Goal: Information Seeking & Learning: Learn about a topic

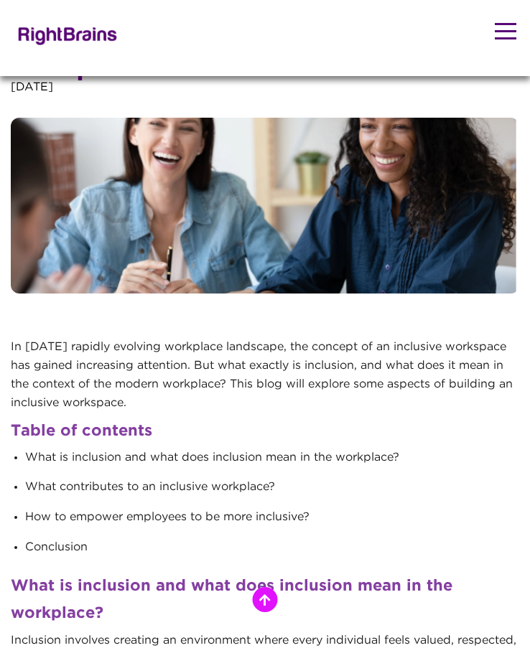
scroll to position [685, 0]
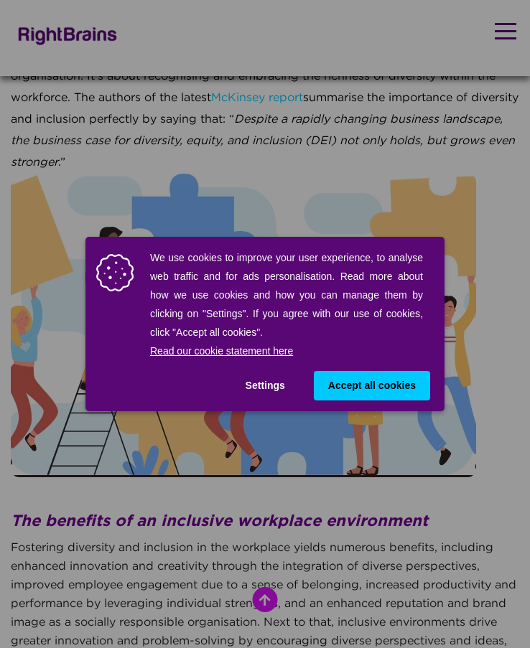
click at [346, 378] on span "Accept all cookies" at bounding box center [372, 385] width 88 height 15
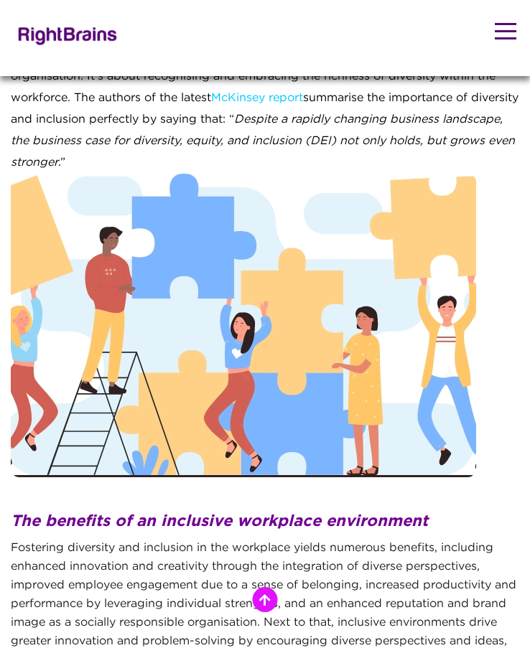
click at [199, 297] on img at bounding box center [243, 326] width 465 height 304
click at [215, 344] on img at bounding box center [243, 326] width 465 height 304
click at [217, 165] on div "Inclusive workspace is a fundamental aspect of building a thriving and sustaina…" at bounding box center [265, 108] width 508 height 129
click at [197, 250] on img at bounding box center [243, 326] width 465 height 304
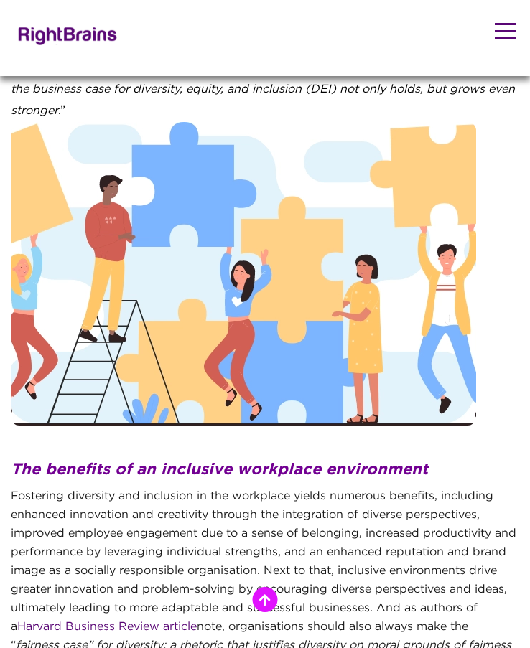
scroll to position [742, 0]
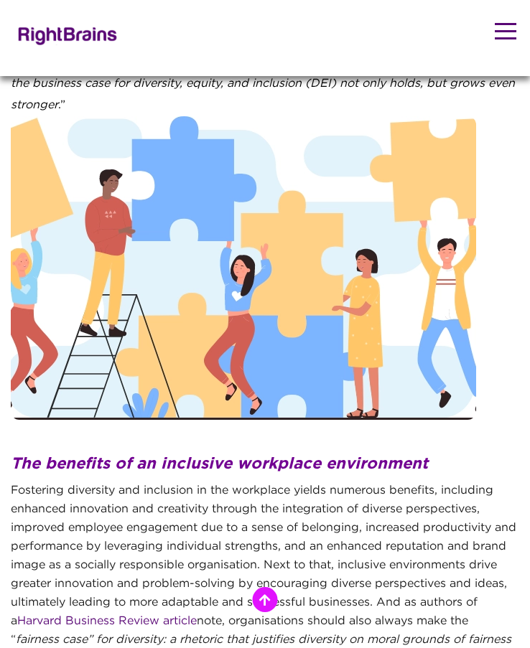
click at [259, 336] on img at bounding box center [243, 268] width 465 height 304
click at [204, 294] on img at bounding box center [243, 268] width 465 height 304
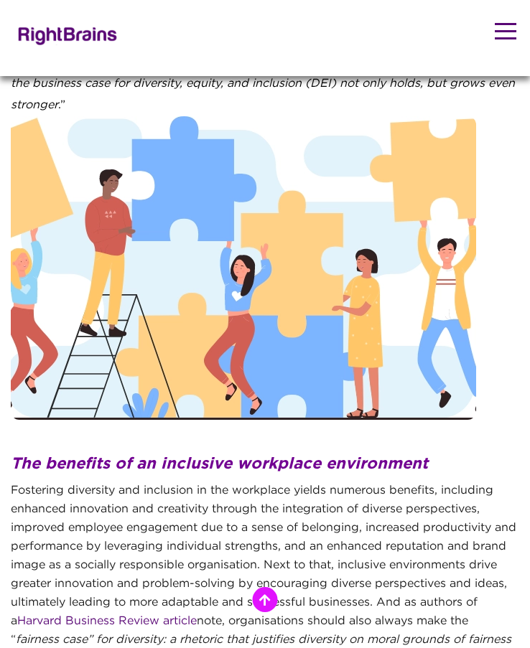
click at [204, 294] on img at bounding box center [243, 268] width 465 height 304
click at [83, 149] on img at bounding box center [243, 268] width 465 height 304
click at [126, 176] on img at bounding box center [243, 268] width 465 height 304
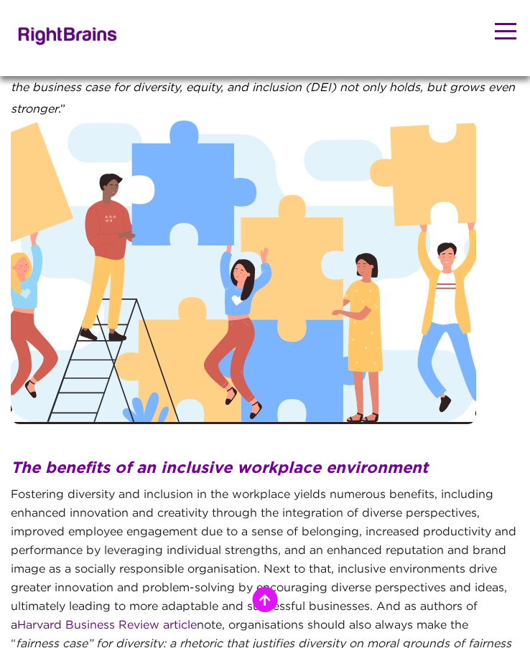
scroll to position [737, 0]
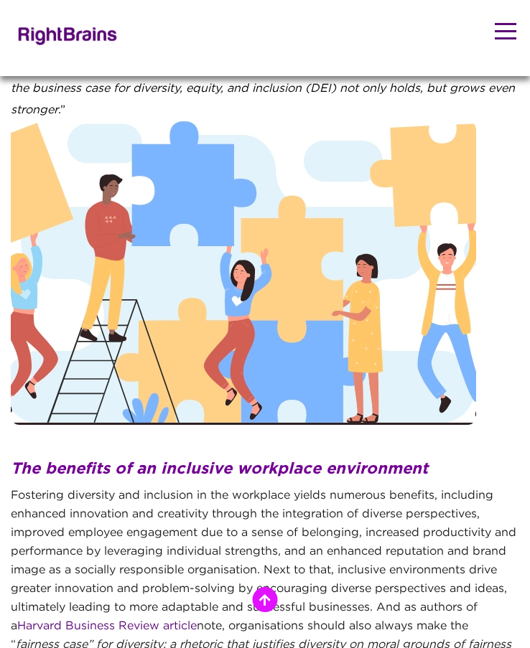
click at [139, 248] on img at bounding box center [243, 273] width 465 height 304
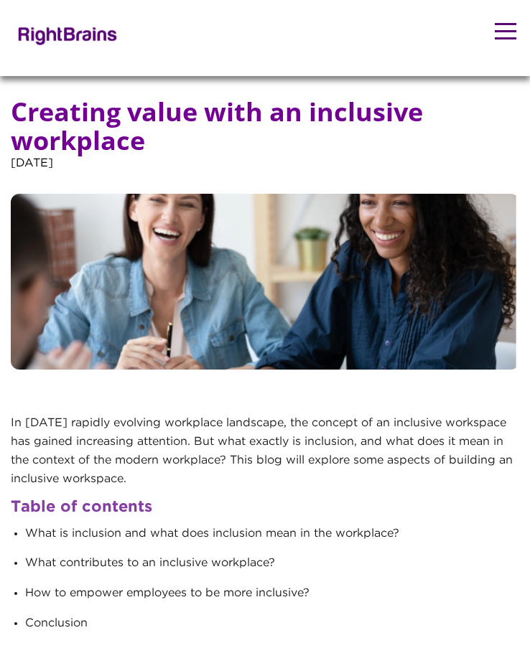
scroll to position [0, 0]
